Goal: Task Accomplishment & Management: Complete application form

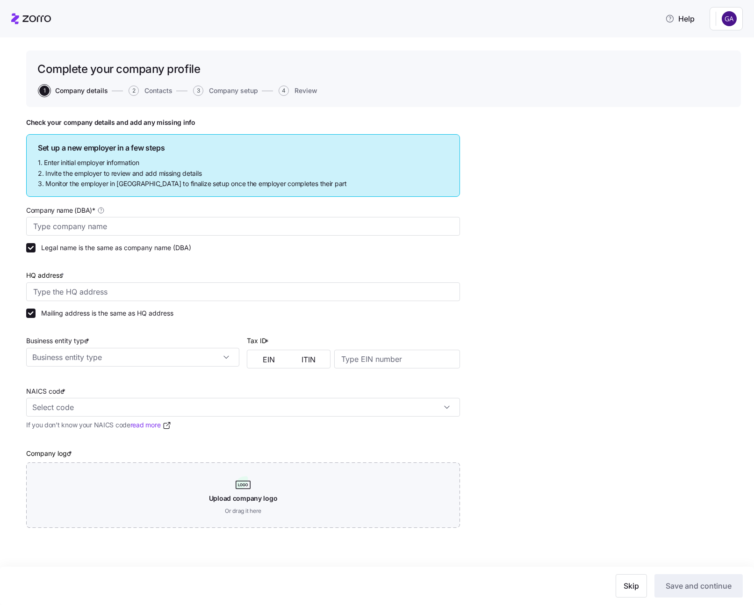
type input "Gadi Sanity 10_12_25"
click at [167, 290] on input "HQ address *" at bounding box center [243, 291] width 434 height 19
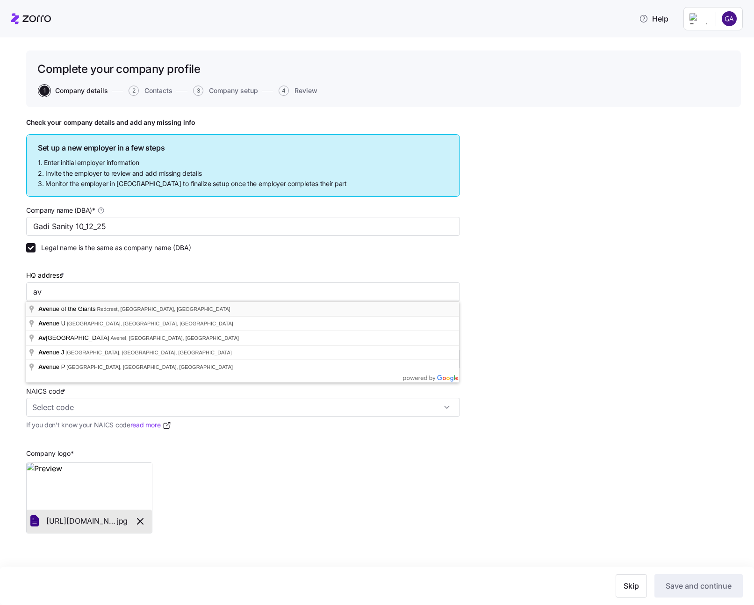
type input "Avenue of the Giants, Redcrest, CA, USA"
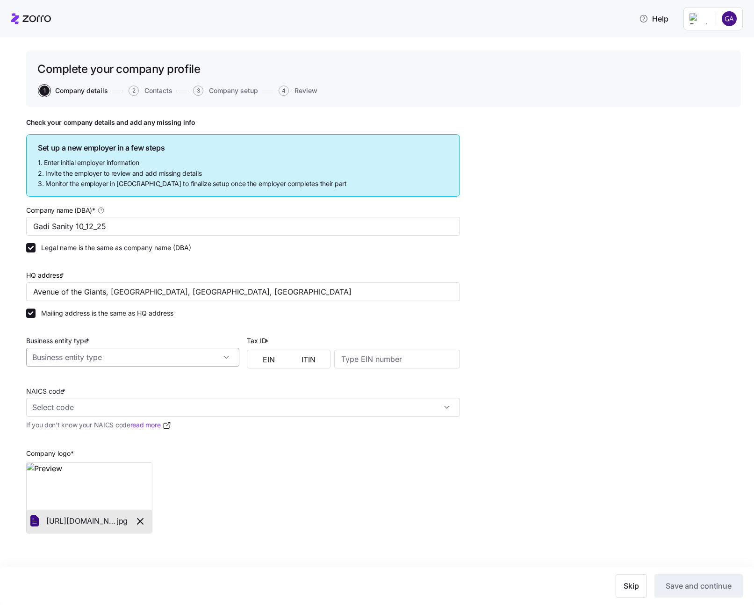
click at [231, 354] on input "Business entity type *" at bounding box center [132, 357] width 213 height 19
click at [207, 375] on div "C corporation" at bounding box center [133, 383] width 206 height 18
type input "C corporation"
click at [272, 356] on span "EIN" at bounding box center [269, 359] width 12 height 7
click at [352, 365] on input at bounding box center [397, 359] width 126 height 19
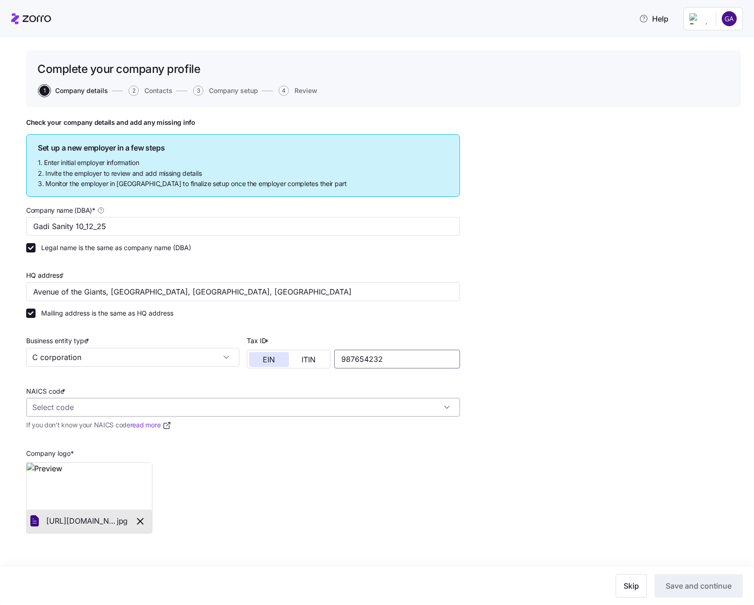
type input "987654232"
click at [256, 412] on input "NAICS code *" at bounding box center [243, 407] width 434 height 19
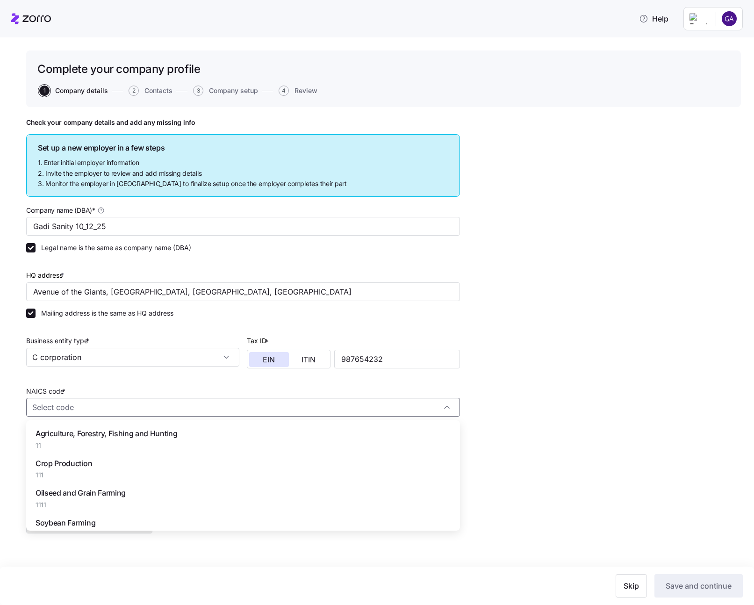
click at [258, 472] on div "Crop Production 111" at bounding box center [243, 468] width 426 height 29
type input "111 - Crop Production"
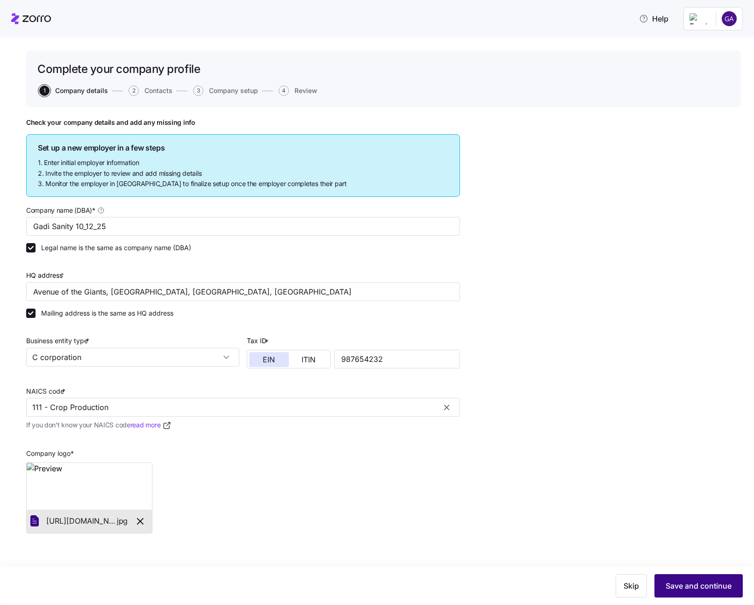
click at [676, 582] on span "Save and continue" at bounding box center [699, 585] width 66 height 11
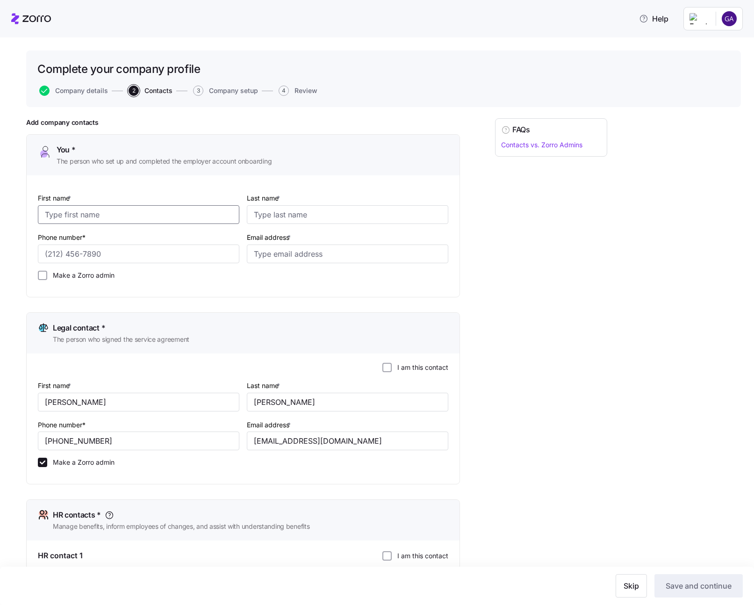
click at [153, 217] on input "First name *" at bounding box center [138, 214] width 201 height 19
click at [728, 22] on html "Help Complete your company profile Company details 2 Contacts 3 Company setup 4…" at bounding box center [377, 299] width 754 height 599
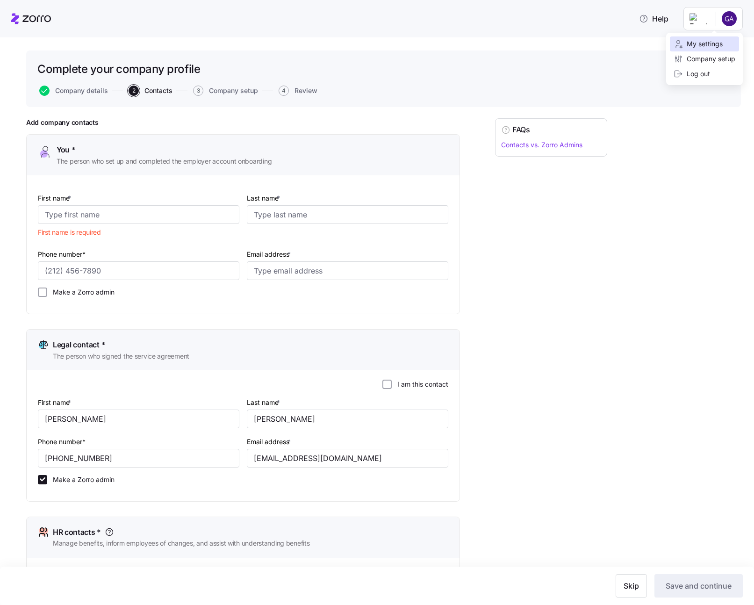
click at [715, 44] on div "My settings" at bounding box center [698, 44] width 49 height 10
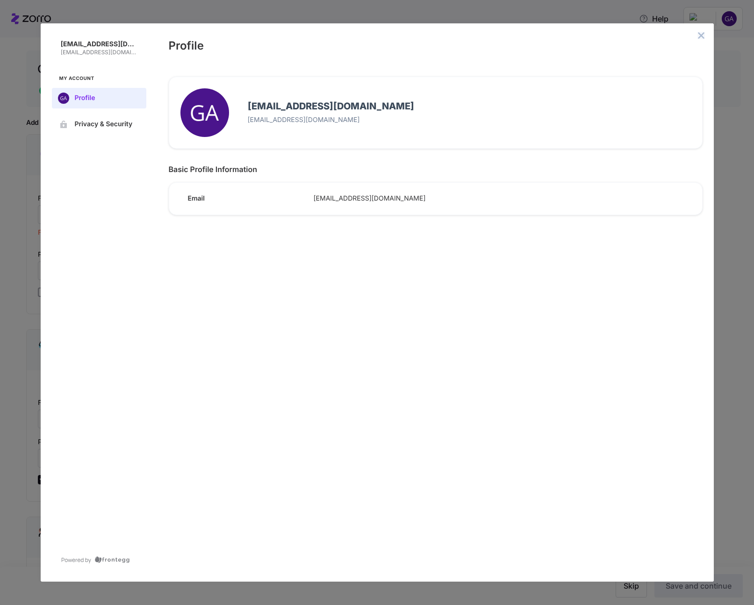
click at [701, 36] on icon "close admin-box" at bounding box center [701, 35] width 6 height 6
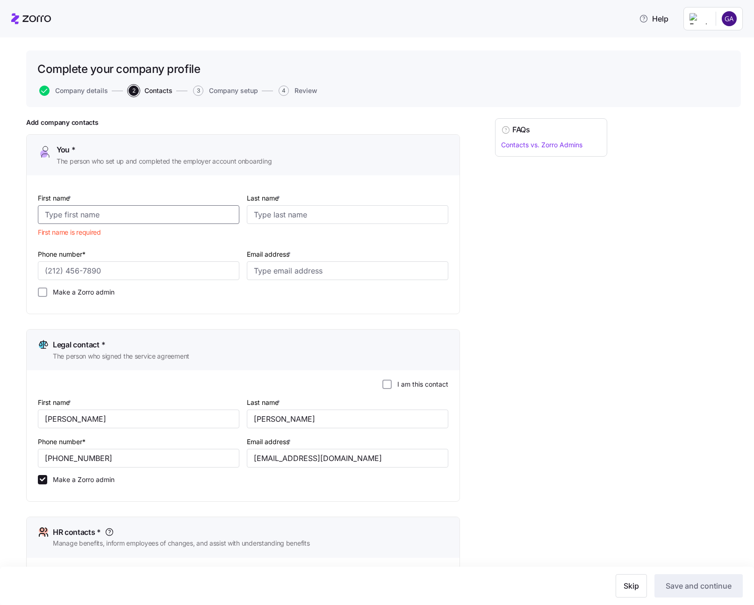
click at [126, 214] on input "First name *" at bounding box center [138, 214] width 201 height 19
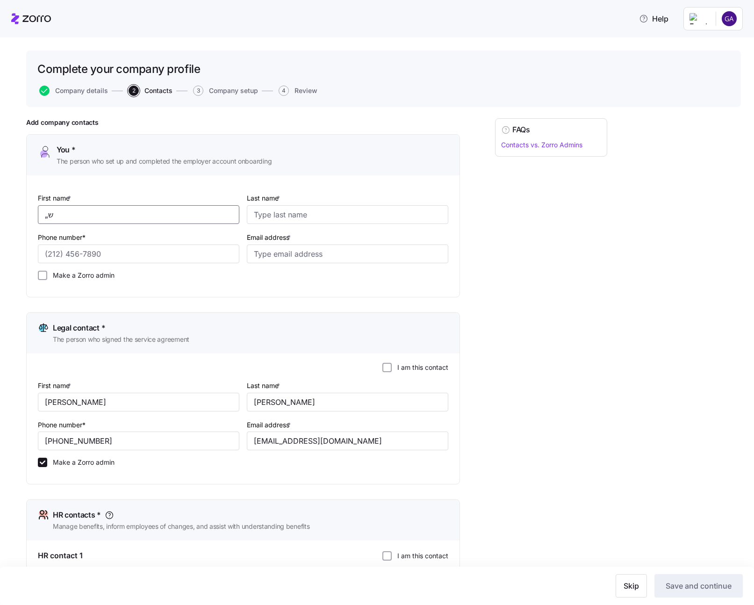
type input "„"
type input "Dona"
type input "Beck"
type input "(888) 888-8888"
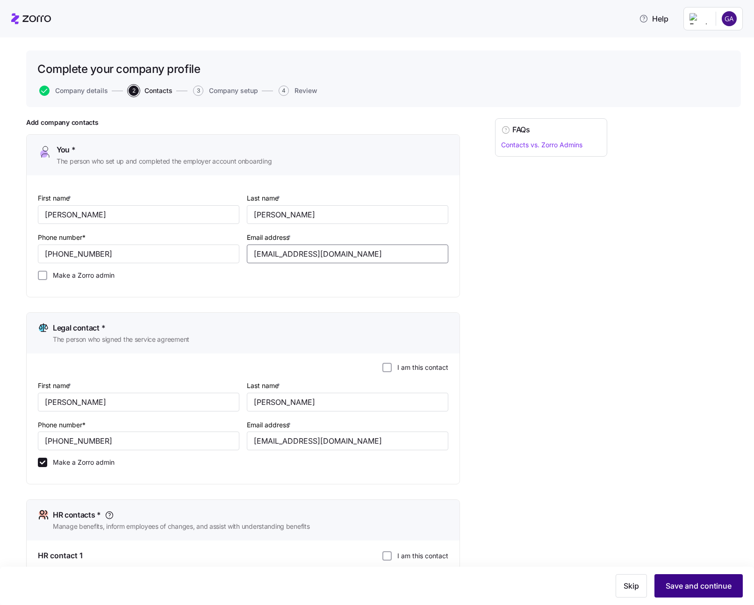
type input "gadi.j+done_10_12@myzorro.co"
click at [688, 585] on span "Save and continue" at bounding box center [699, 585] width 66 height 11
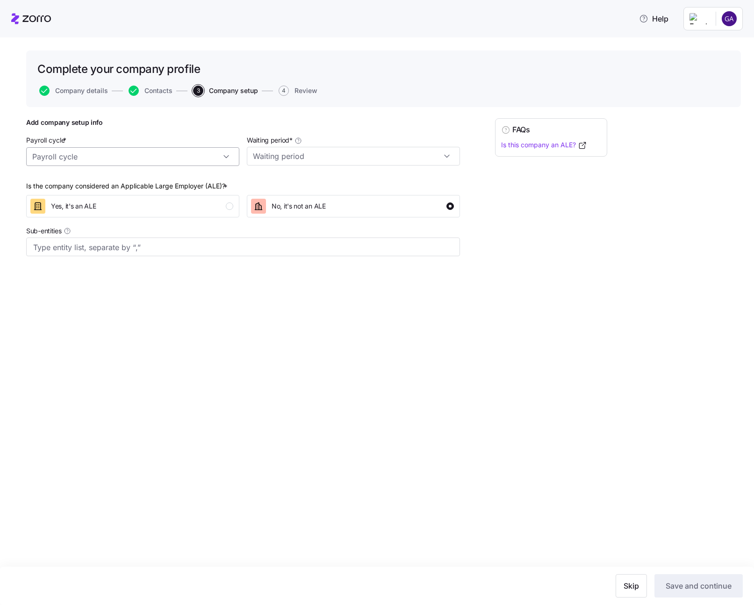
click at [229, 160] on input "Payroll cycle *" at bounding box center [132, 156] width 213 height 19
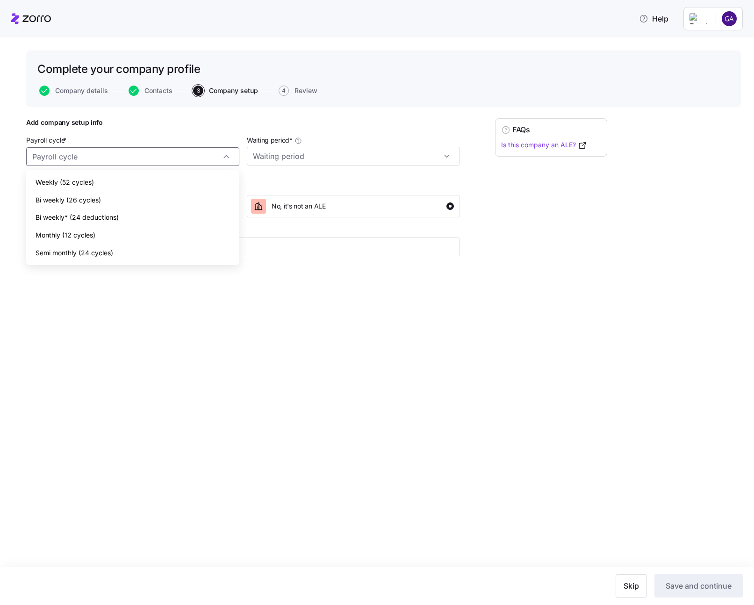
click at [214, 175] on div "Weekly (52 cycles)" at bounding box center [133, 182] width 206 height 18
type input "Weekly (52 cycles)"
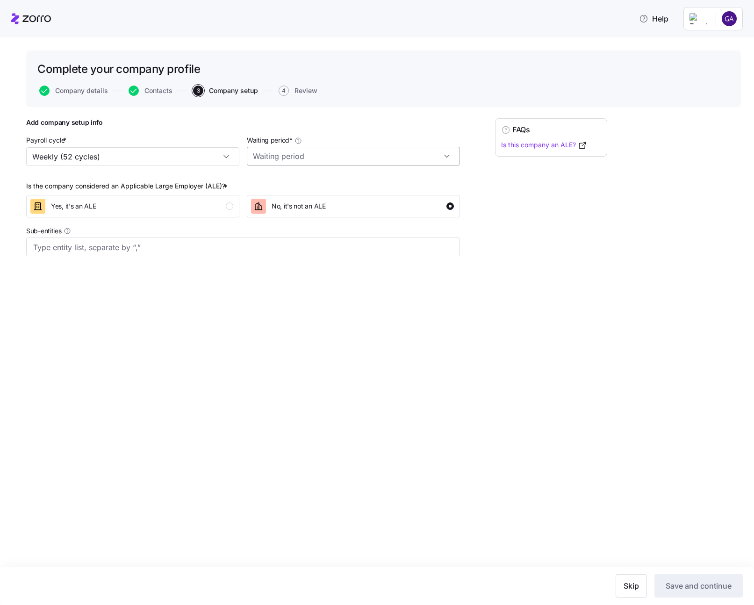
click at [287, 162] on input "Waiting period *" at bounding box center [353, 156] width 213 height 19
click at [290, 179] on span "No waiting period" at bounding box center [283, 182] width 54 height 10
type input "No waiting period"
click at [684, 587] on span "Save and continue" at bounding box center [699, 585] width 66 height 11
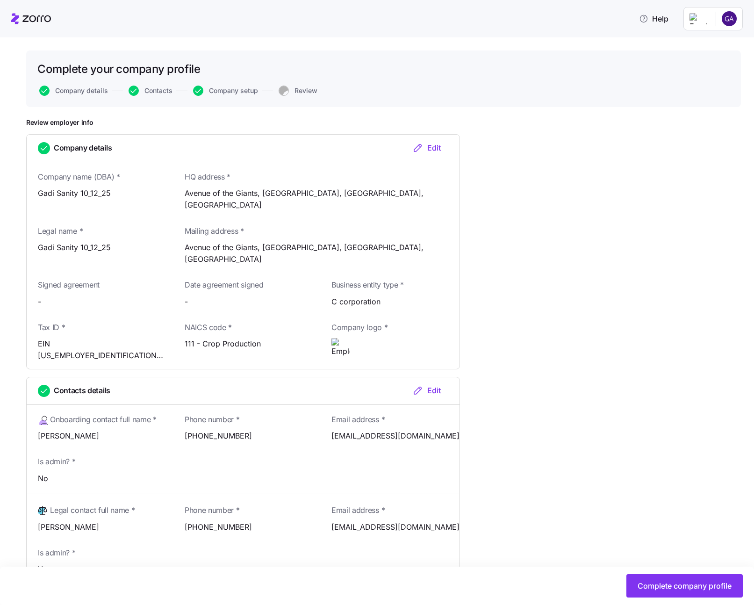
scroll to position [319, 0]
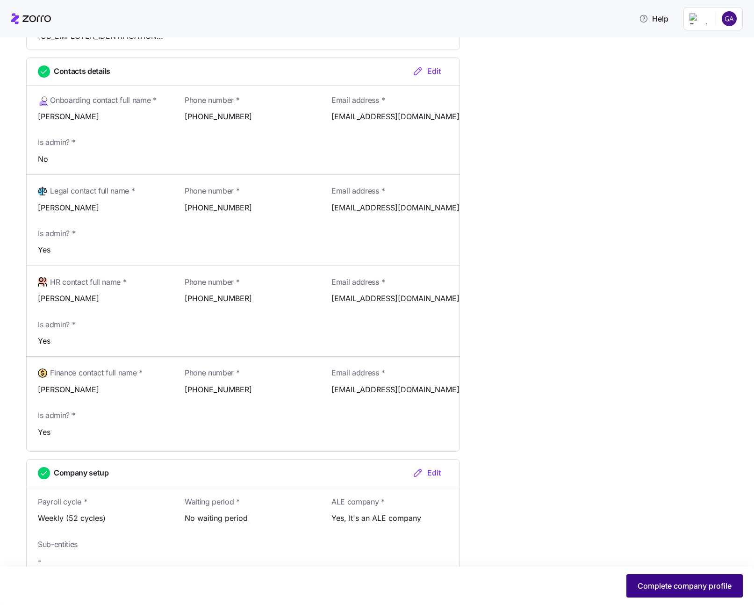
click at [663, 576] on button "Complete company profile" at bounding box center [684, 585] width 116 height 23
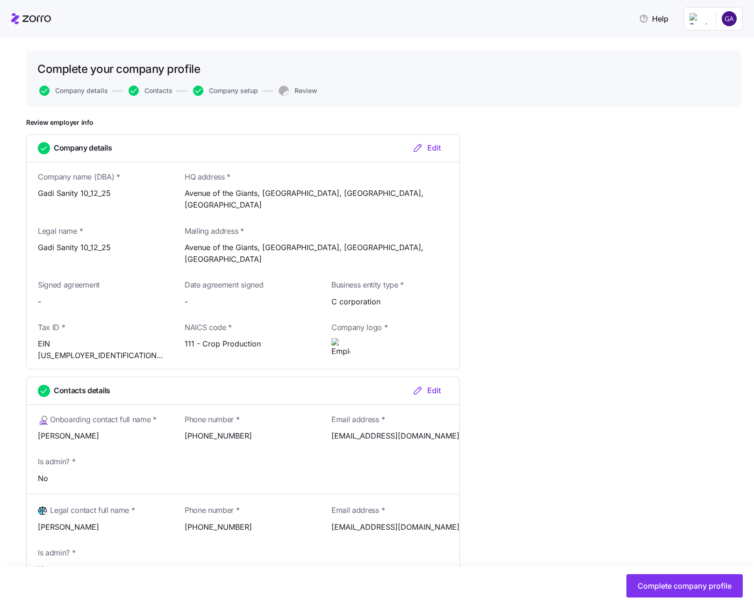
click at [733, 20] on html "Help Complete your company profile Company details Contacts Company setup Revie…" at bounding box center [377, 299] width 754 height 599
click at [702, 74] on div "Log out" at bounding box center [692, 74] width 36 height 10
